Goal: Task Accomplishment & Management: Manage account settings

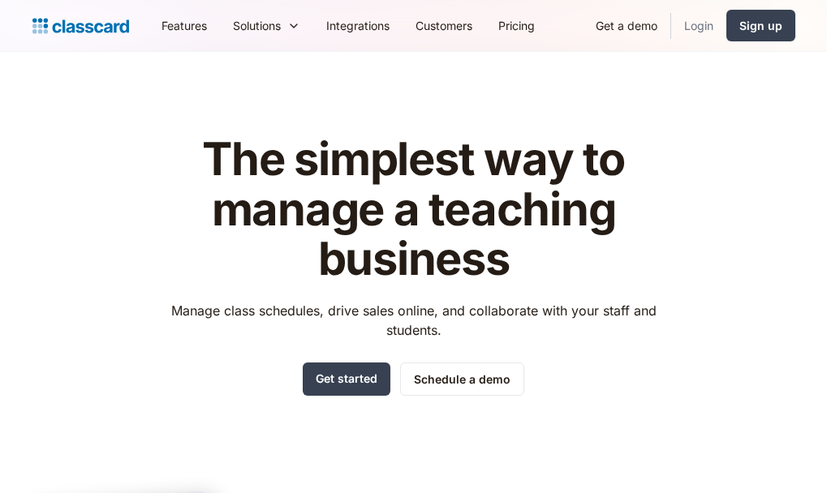
click at [699, 28] on link "Login" at bounding box center [698, 25] width 55 height 37
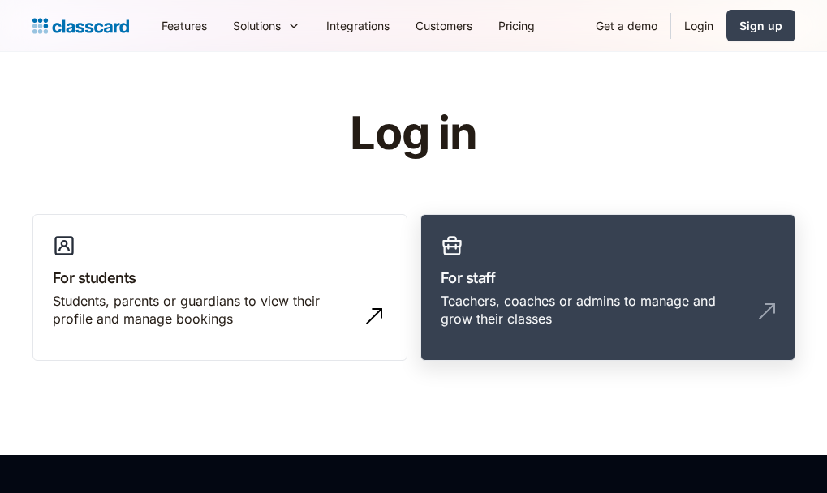
click at [535, 285] on h3 "For staff" at bounding box center [608, 278] width 334 height 22
